Goal: Navigation & Orientation: Find specific page/section

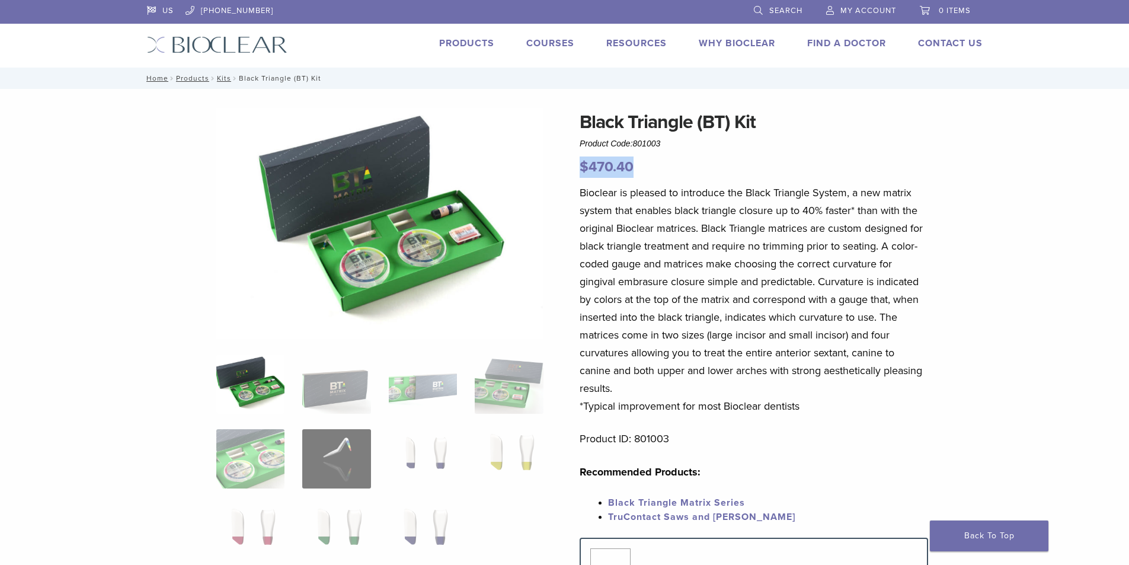
drag, startPoint x: 638, startPoint y: 167, endPoint x: 570, endPoint y: 167, distance: 68.8
click at [570, 167] on div "Black Triangle (BT) Kit Product Code: 801003 $ 470.40 Black Triangle (BT) Kit P…" at bounding box center [565, 502] width 854 height 788
click at [693, 181] on div "Black Triangle (BT) Kit Product Code: 801003 $ 470.40 Bioclear is pleased to in…" at bounding box center [754, 387] width 349 height 558
click at [454, 38] on link "Products" at bounding box center [466, 43] width 55 height 12
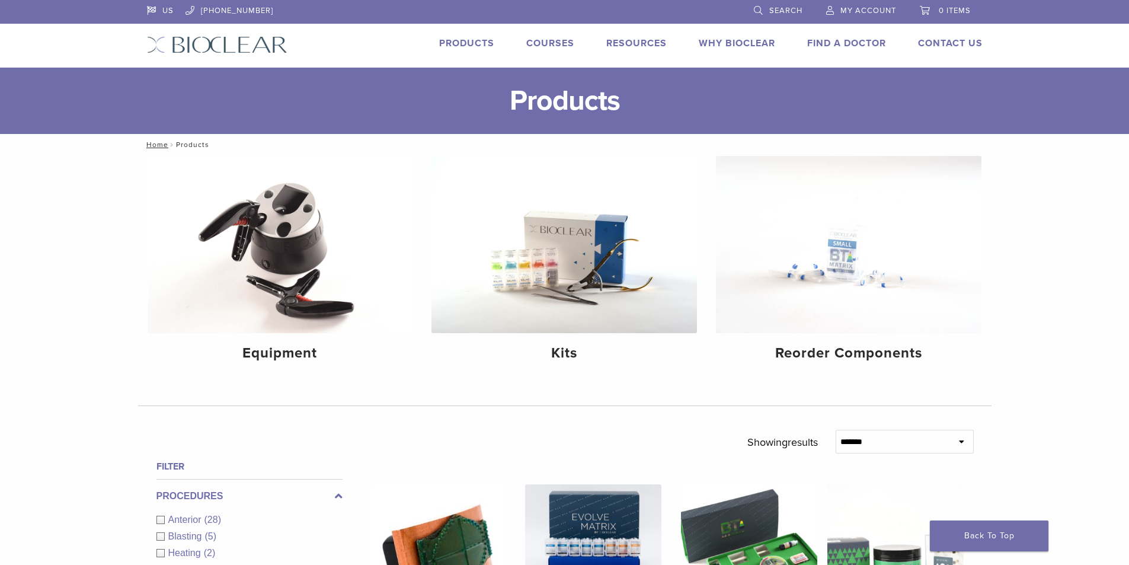
click at [480, 41] on link "Products" at bounding box center [466, 43] width 55 height 12
